Goal: Task Accomplishment & Management: Manage account settings

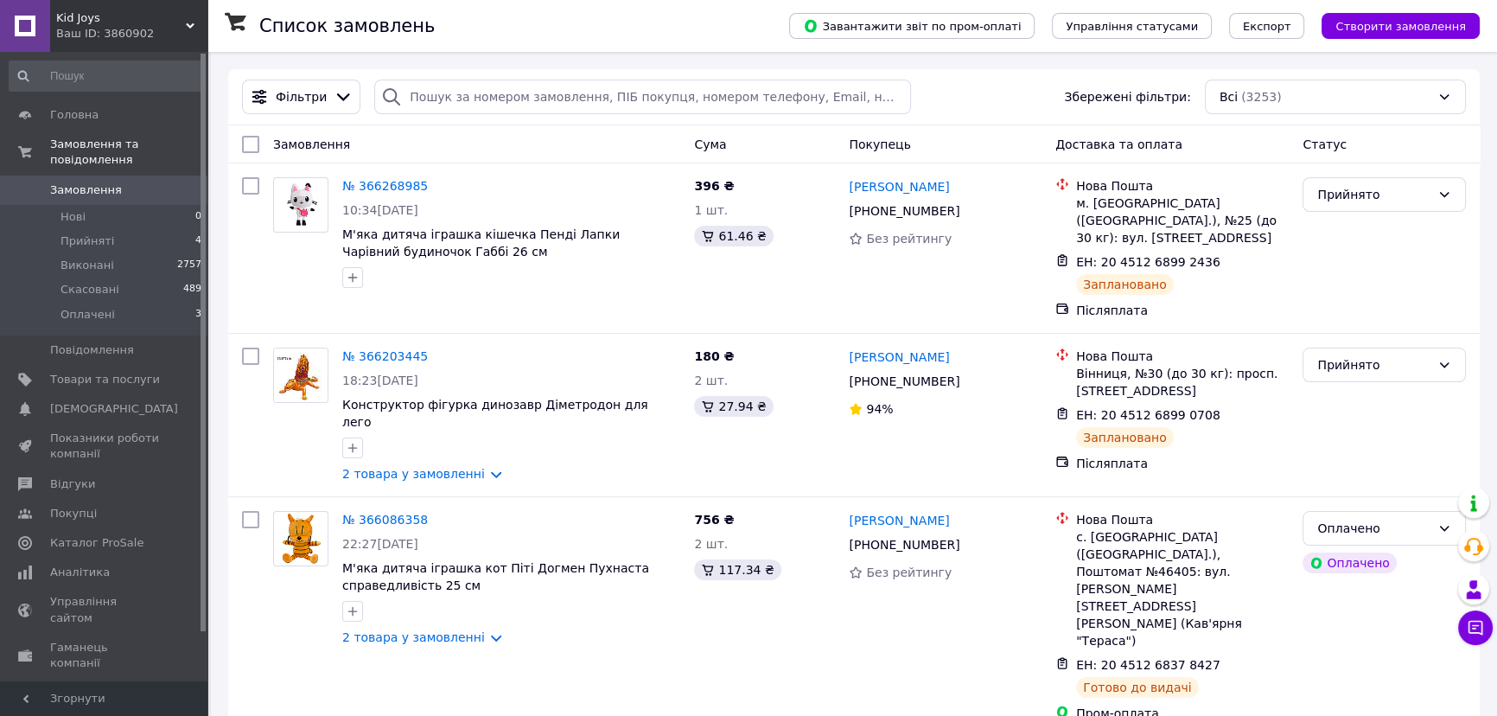
click at [55, 182] on span "Замовлення" at bounding box center [86, 190] width 72 height 16
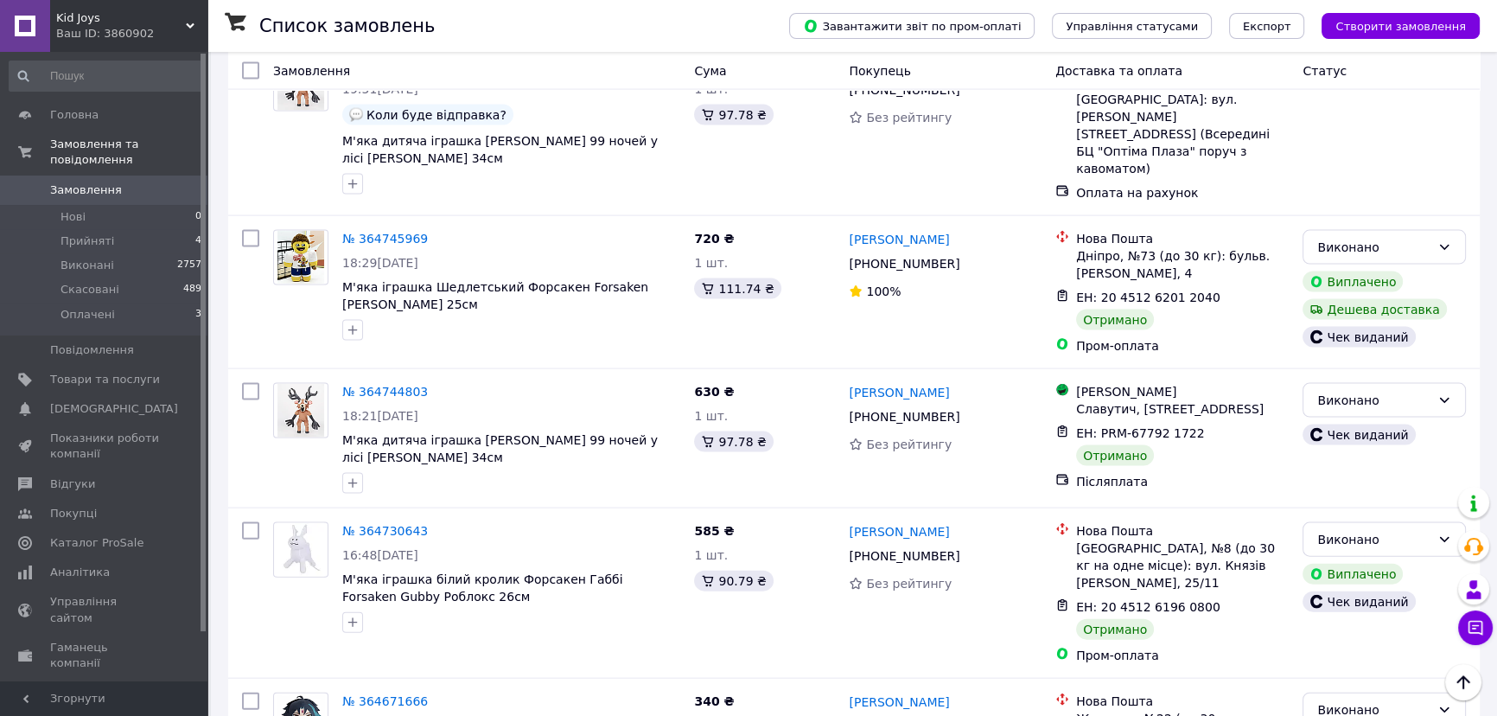
scroll to position [4634, 0]
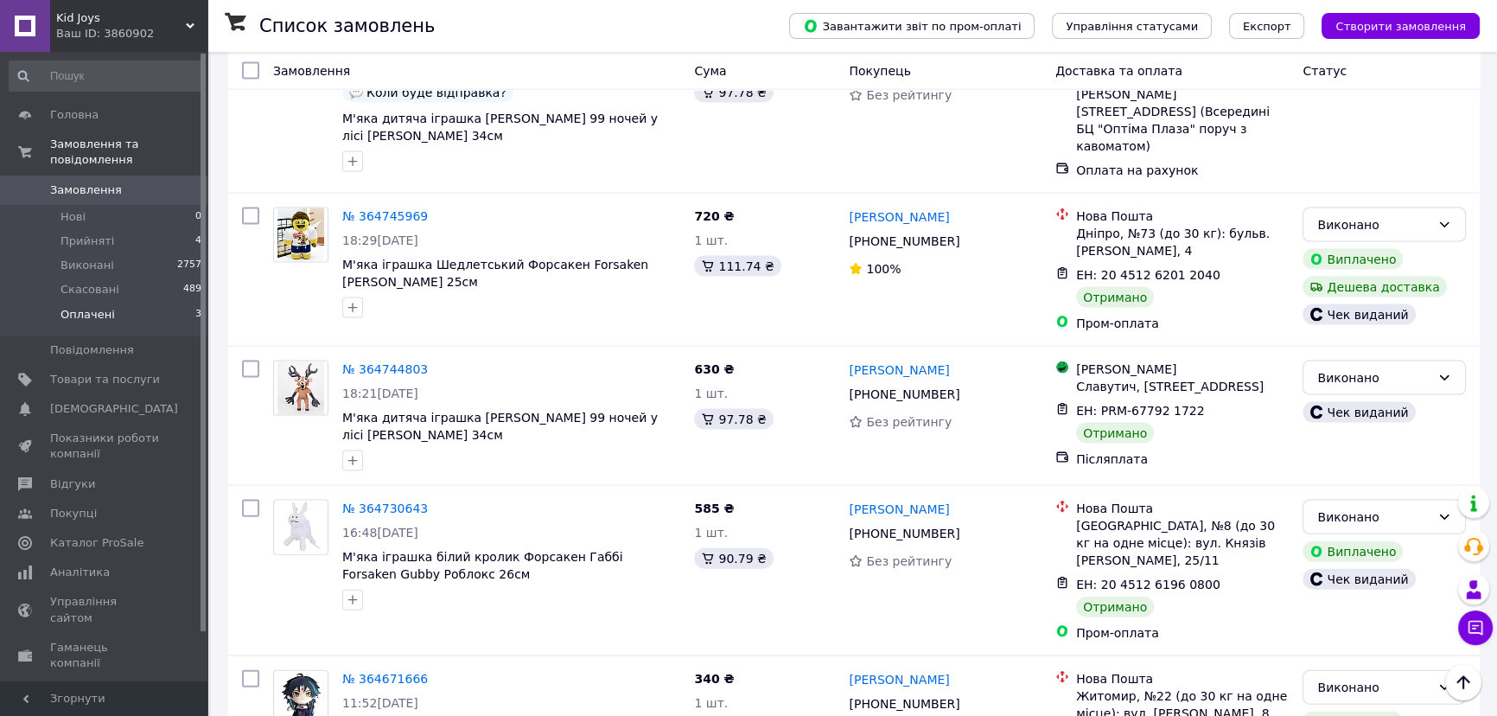
click at [105, 307] on span "Оплачені" at bounding box center [87, 315] width 54 height 16
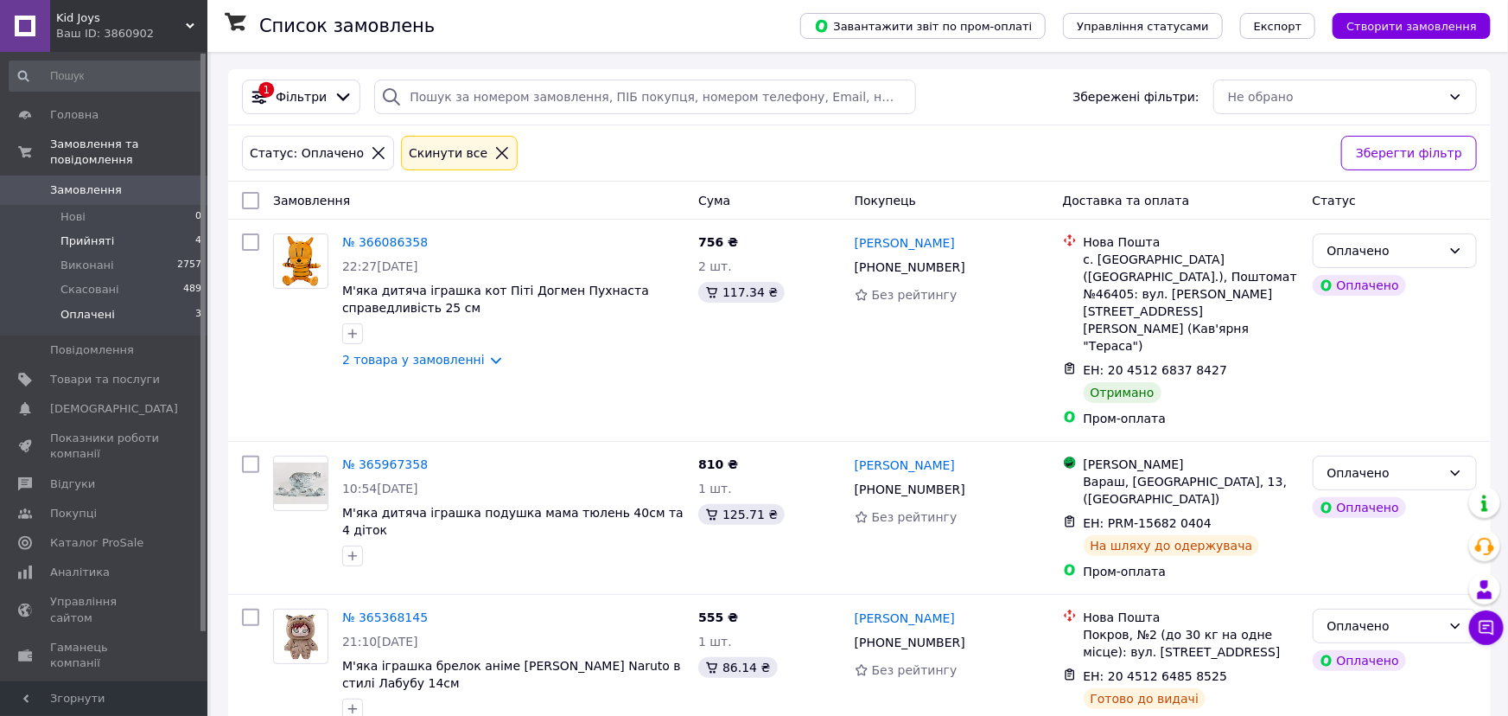
click at [112, 229] on li "Прийняті 4" at bounding box center [106, 241] width 212 height 24
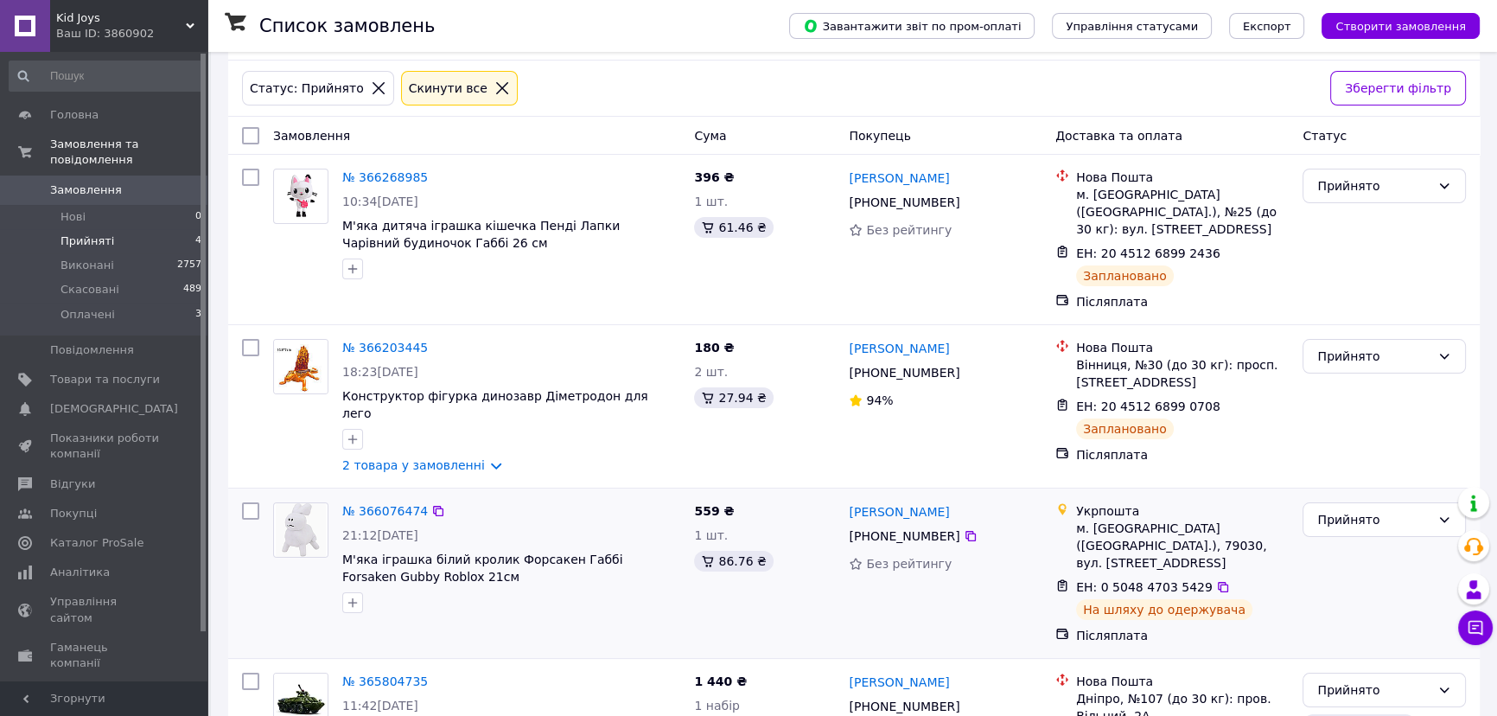
scroll to position [131, 0]
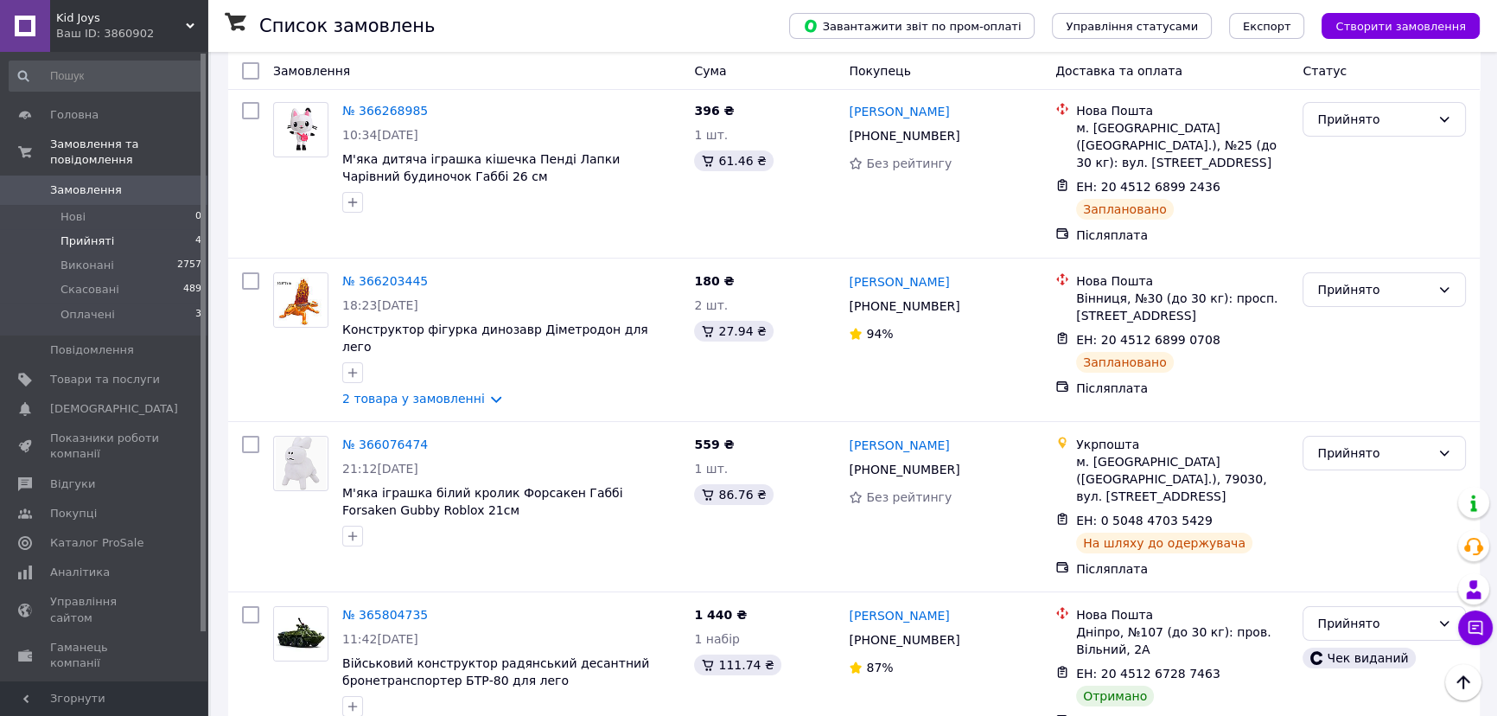
click at [111, 229] on li "Прийняті 4" at bounding box center [106, 241] width 212 height 24
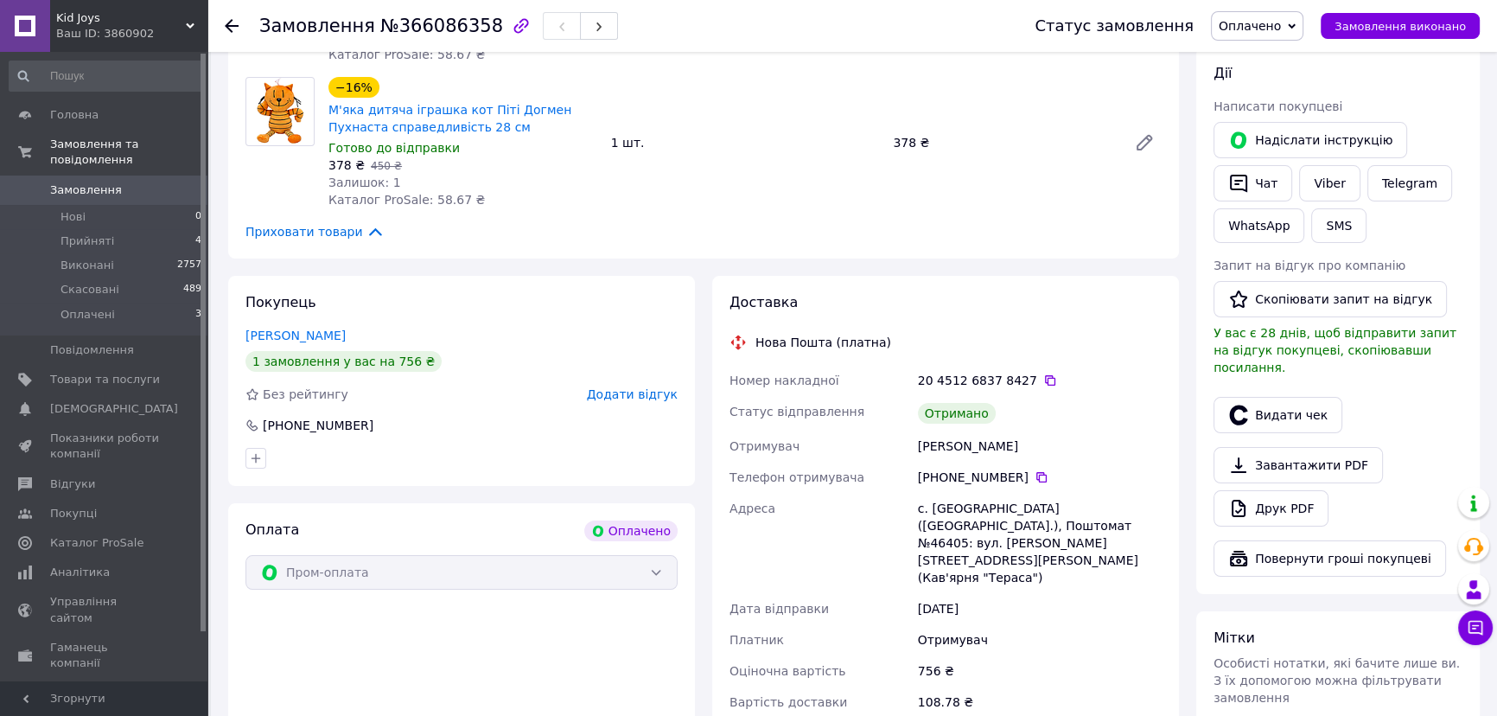
scroll to position [314, 0]
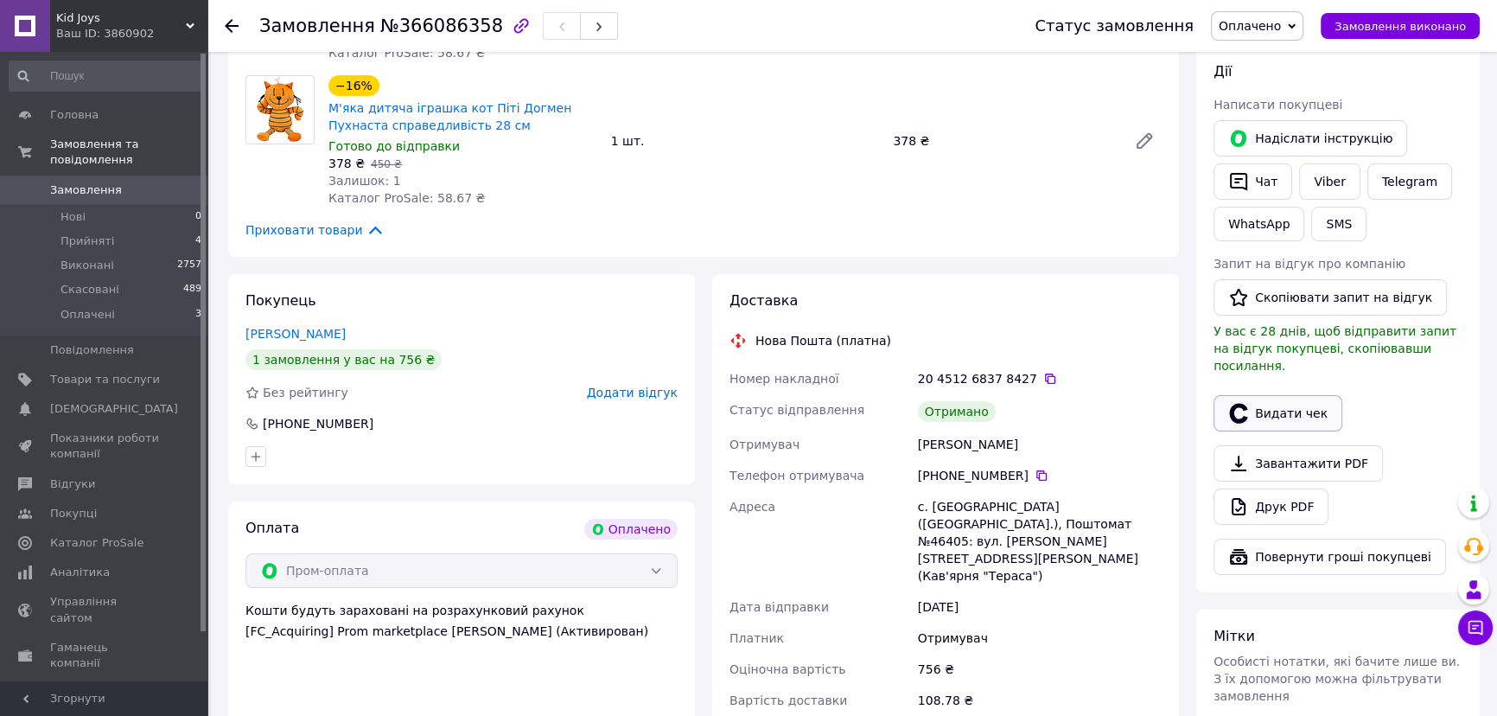
click at [1262, 396] on button "Видати чек" at bounding box center [1277, 413] width 129 height 36
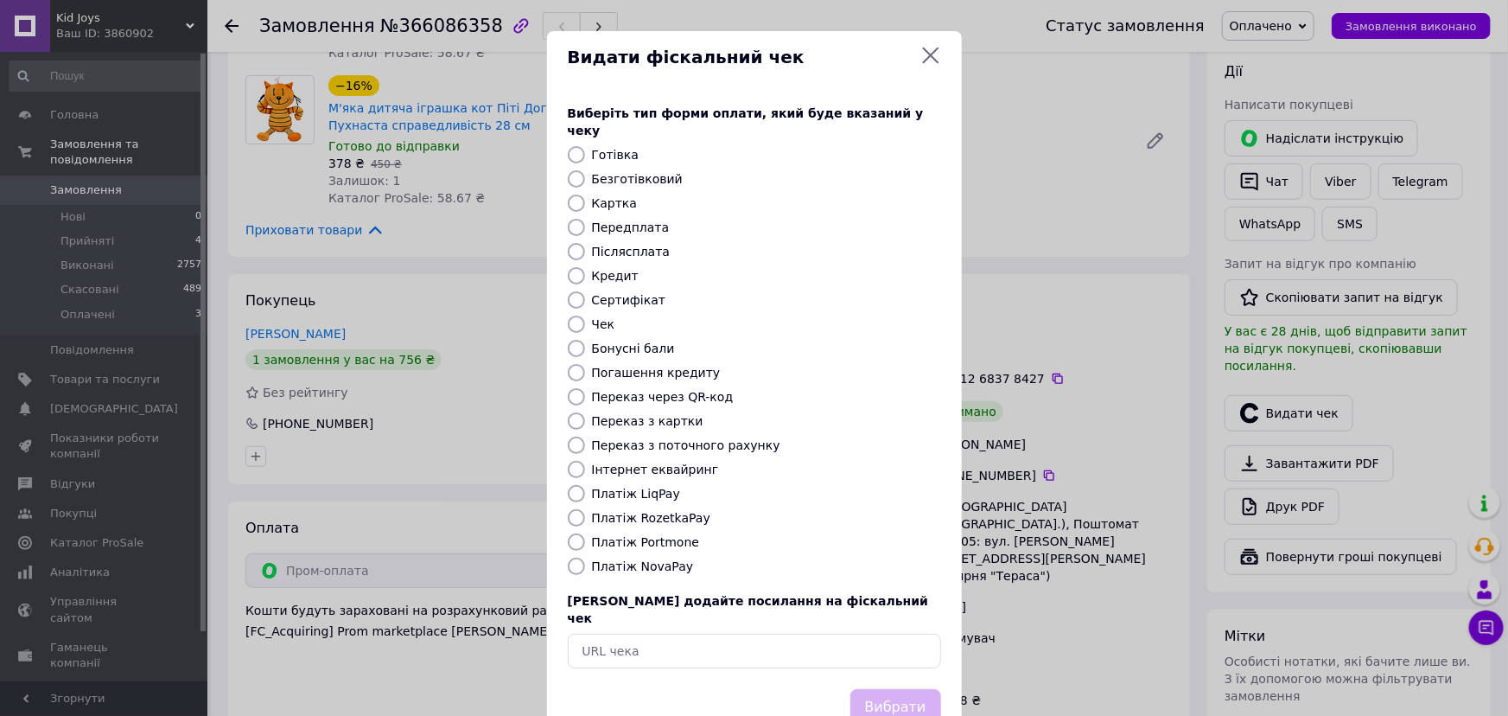
click at [576, 509] on input "Платіж RozetkaPay" at bounding box center [576, 517] width 17 height 17
radio input "true"
click at [909, 689] on button "Вибрати" at bounding box center [895, 707] width 91 height 37
